Goal: Task Accomplishment & Management: Use online tool/utility

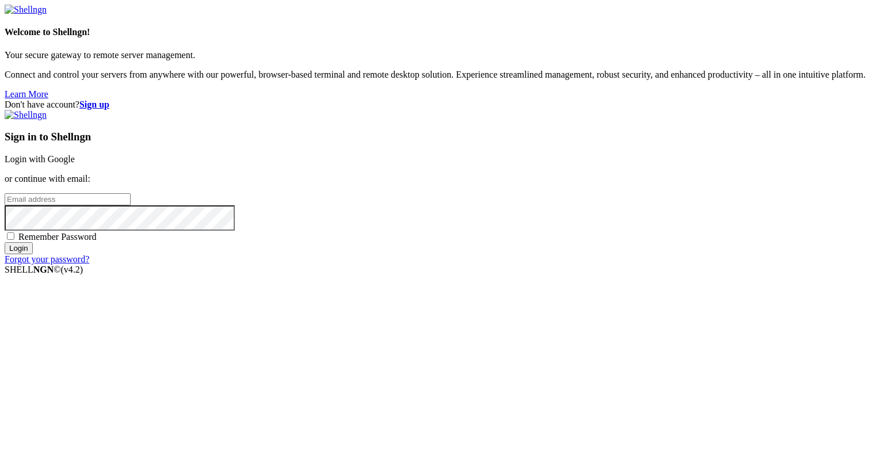
click at [131, 205] on input "email" at bounding box center [68, 199] width 126 height 12
click at [5, 204] on protonpass-control-9b6e at bounding box center [5, 199] width 0 height 10
type input "[EMAIL_ADDRESS][DOMAIN_NAME]"
click at [33, 254] on input "Login" at bounding box center [19, 248] width 28 height 12
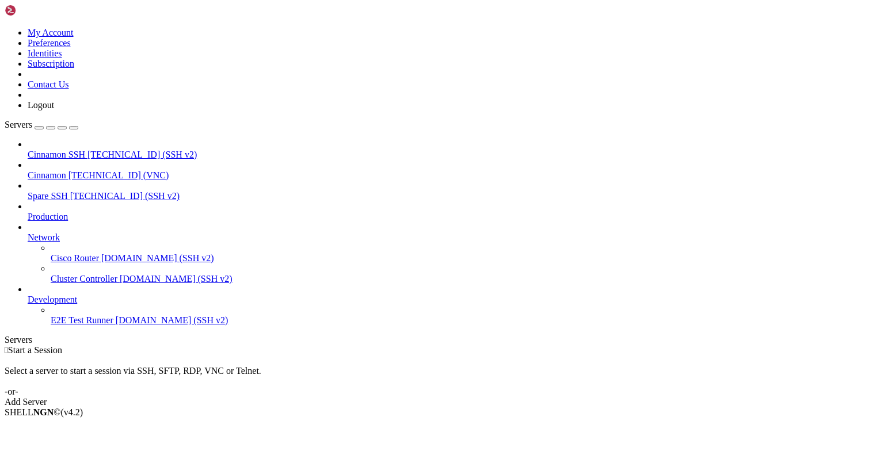
click at [66, 170] on span "Cinnamon" at bounding box center [47, 175] width 39 height 10
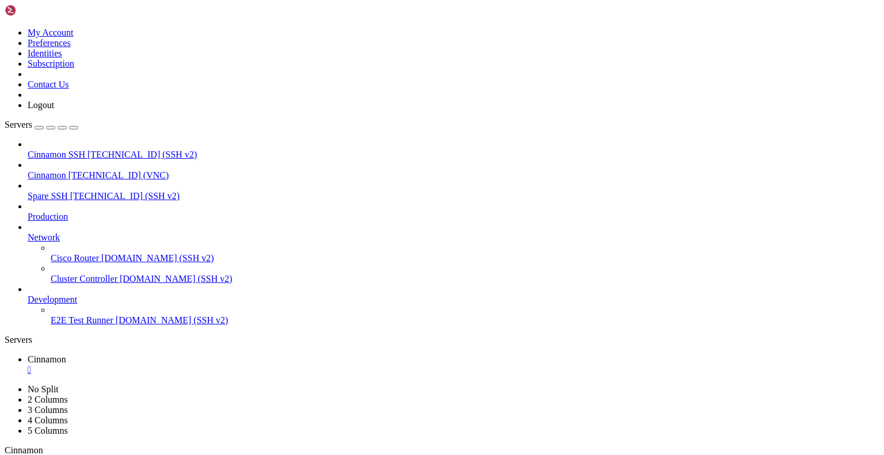
click at [212, 365] on div "" at bounding box center [454, 370] width 852 height 10
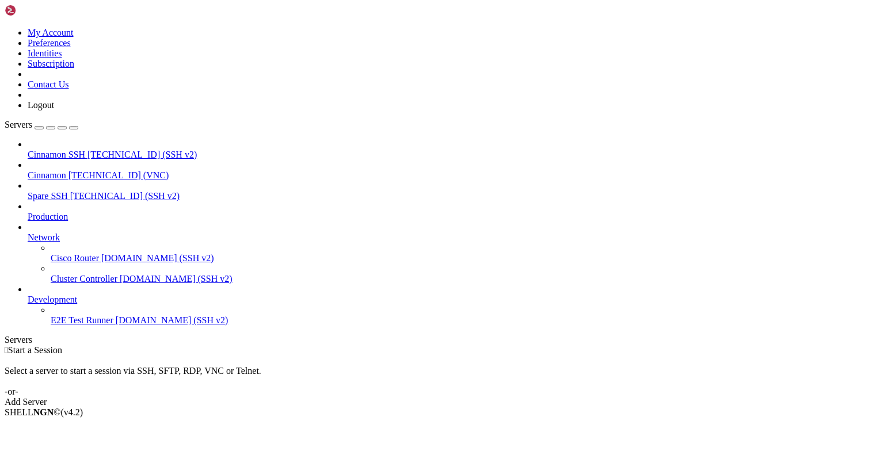
click at [85, 150] on span "Cinnamon SSH" at bounding box center [57, 155] width 58 height 10
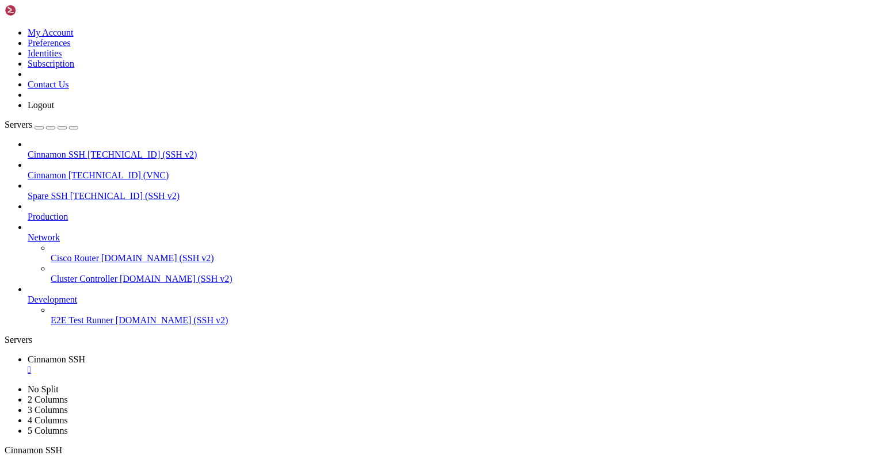
click at [227, 365] on div "" at bounding box center [454, 370] width 852 height 10
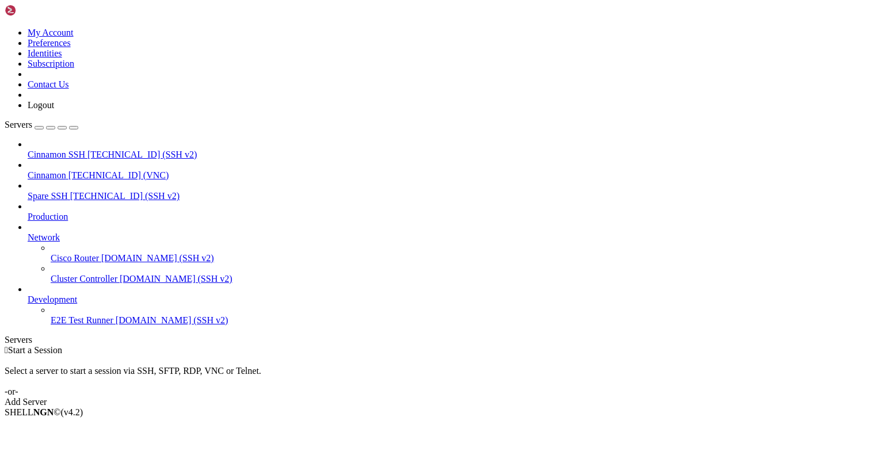
click at [5, 28] on icon at bounding box center [5, 28] width 0 height 0
click at [54, 110] on link "Logout" at bounding box center [41, 105] width 26 height 10
